Goal: Obtain resource: Download file/media

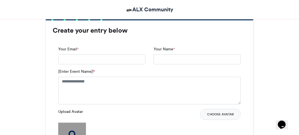
scroll to position [373, 0]
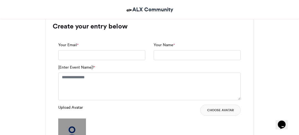
drag, startPoint x: 300, startPoint y: 13, endPoint x: 298, endPoint y: 52, distance: 39.2
click at [83, 52] on input "Your Email *" at bounding box center [101, 55] width 87 height 10
type input "**********"
click at [155, 58] on input "Your Name *" at bounding box center [197, 55] width 87 height 10
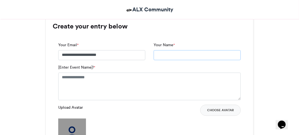
type input "**********"
click at [82, 82] on textarea "[Enter Event Name]! *" at bounding box center [149, 87] width 182 height 28
type textarea "*"
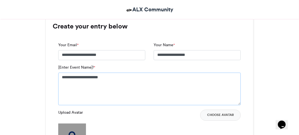
click at [73, 85] on textarea "**********" at bounding box center [149, 89] width 182 height 33
click at [104, 76] on textarea "**********" at bounding box center [149, 89] width 182 height 33
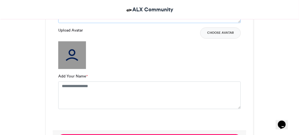
scroll to position [443, 0]
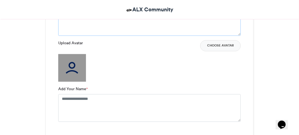
type textarea "**********"
click at [62, 70] on img at bounding box center [72, 68] width 28 height 28
click at [68, 89] on label "Add Your Name *" at bounding box center [72, 89] width 29 height 6
click at [68, 94] on textarea "Add Your Name *" at bounding box center [149, 108] width 182 height 28
click at [72, 75] on img at bounding box center [72, 68] width 28 height 28
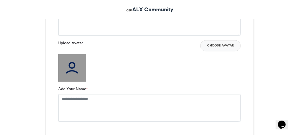
click at [72, 75] on img at bounding box center [72, 68] width 28 height 28
click at [65, 105] on textarea "Add Your Name *" at bounding box center [149, 108] width 182 height 28
type textarea "*"
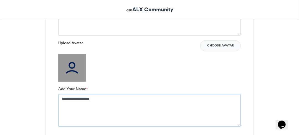
type textarea "**********"
drag, startPoint x: 296, startPoint y: 67, endPoint x: 287, endPoint y: 93, distance: 28.4
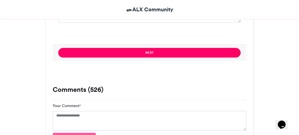
scroll to position [551, 0]
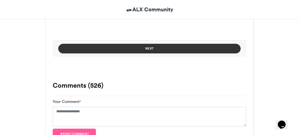
click at [154, 52] on button "Next" at bounding box center [149, 49] width 182 height 10
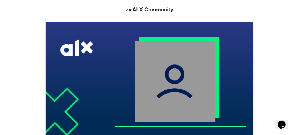
scroll to position [361, 0]
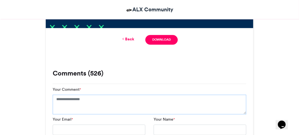
click at [69, 107] on textarea "Your Comment *" at bounding box center [149, 105] width 193 height 20
type textarea "*"
click at [169, 45] on div "Back Download" at bounding box center [149, 40] width 207 height 24
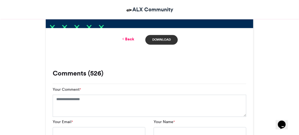
click at [168, 39] on link "Download" at bounding box center [161, 40] width 32 height 10
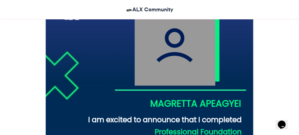
scroll to position [190, 0]
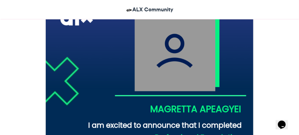
click at [200, 17] on header "ALX Community" at bounding box center [149, 9] width 299 height 19
click at [188, 44] on img at bounding box center [149, 95] width 207 height 207
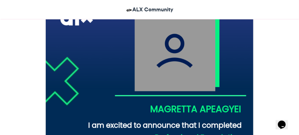
drag, startPoint x: 298, startPoint y: 35, endPoint x: 297, endPoint y: 45, distance: 10.1
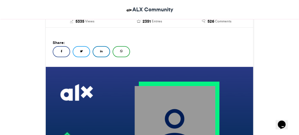
drag, startPoint x: 270, startPoint y: 29, endPoint x: 260, endPoint y: 54, distance: 27.5
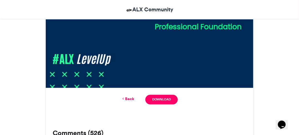
scroll to position [275, 0]
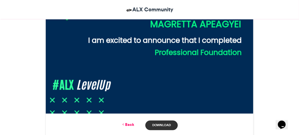
click at [154, 123] on link "Download" at bounding box center [161, 126] width 32 height 10
